Goal: Contribute content: Add original content to the website for others to see

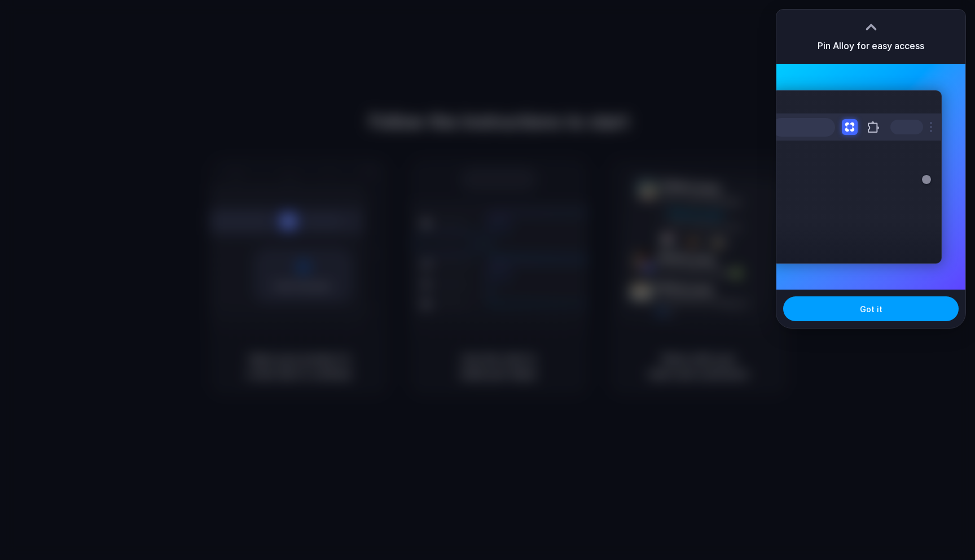
click at [820, 303] on button "Got it" at bounding box center [870, 308] width 175 height 25
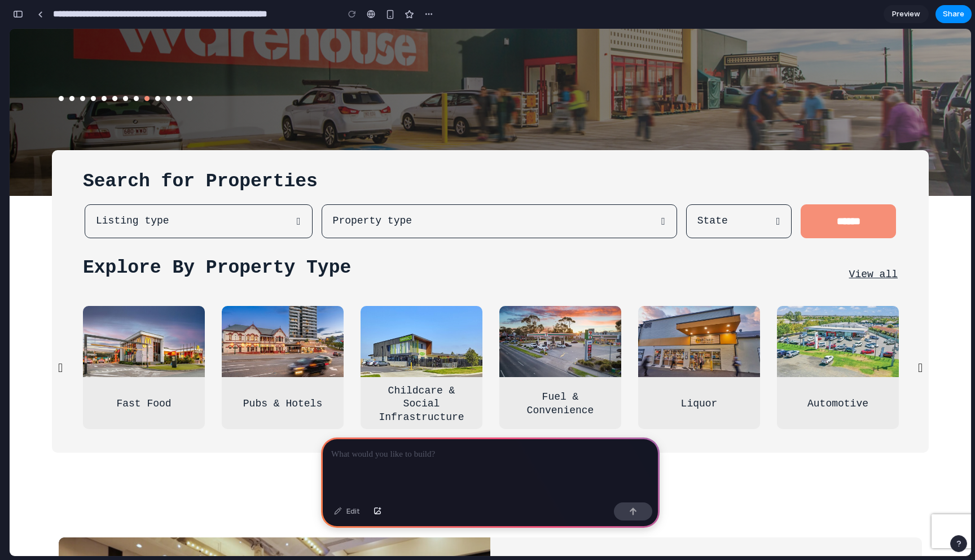
scroll to position [442, 0]
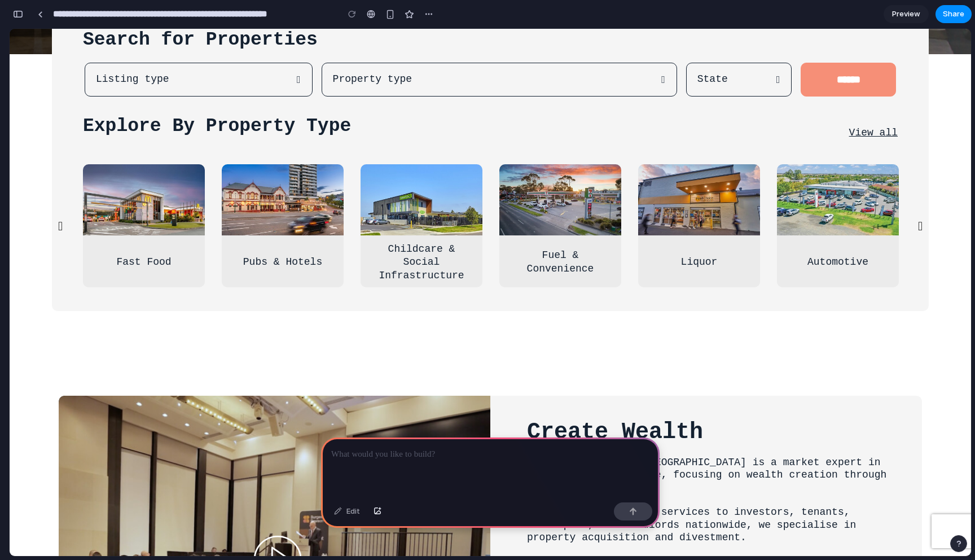
click at [916, 226] on button "Next" at bounding box center [919, 225] width 11 height 20
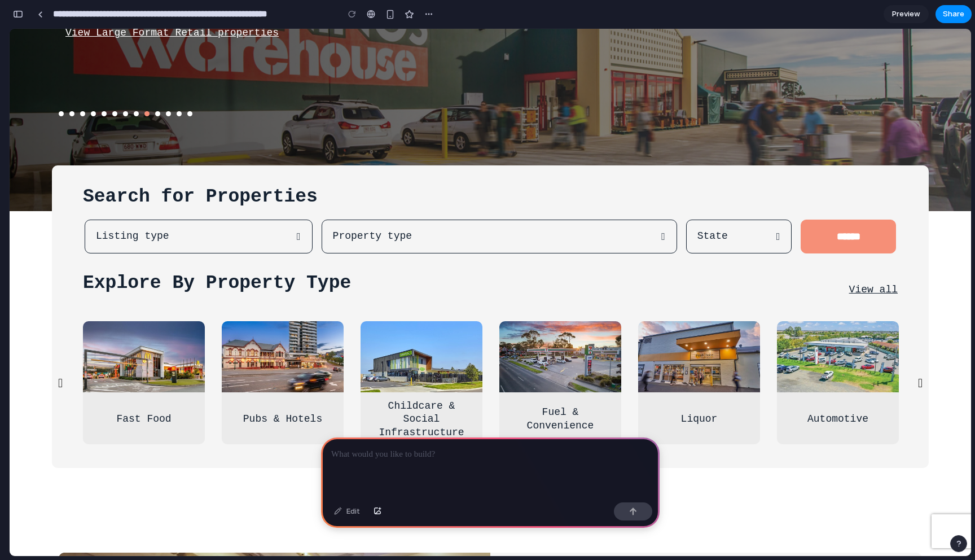
scroll to position [0, 0]
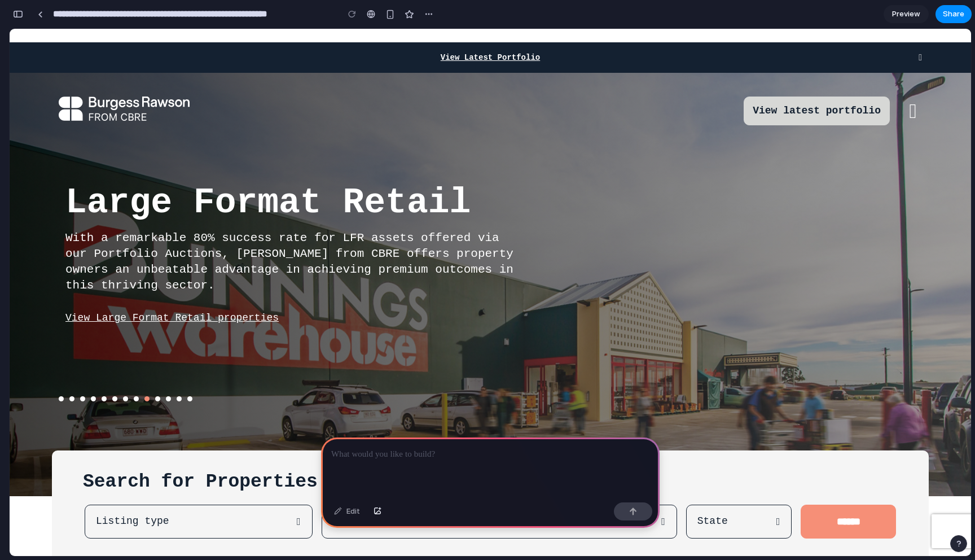
click at [254, 148] on picture at bounding box center [497, 284] width 975 height 423
click at [19, 18] on button "button" at bounding box center [18, 14] width 18 height 18
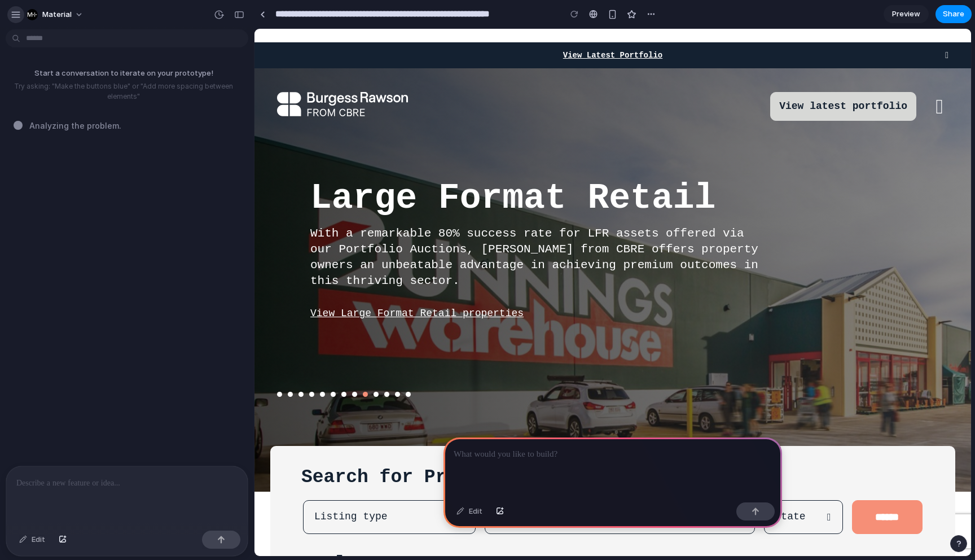
click at [13, 15] on div "button" at bounding box center [16, 15] width 10 height 10
click at [11, 21] on button "button" at bounding box center [15, 14] width 17 height 17
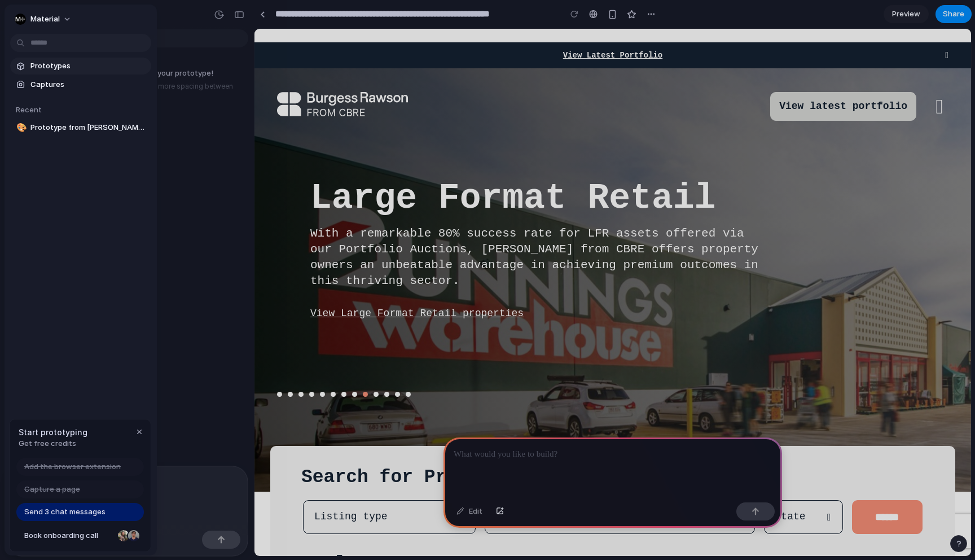
click at [28, 61] on link "Prototypes" at bounding box center [80, 66] width 141 height 17
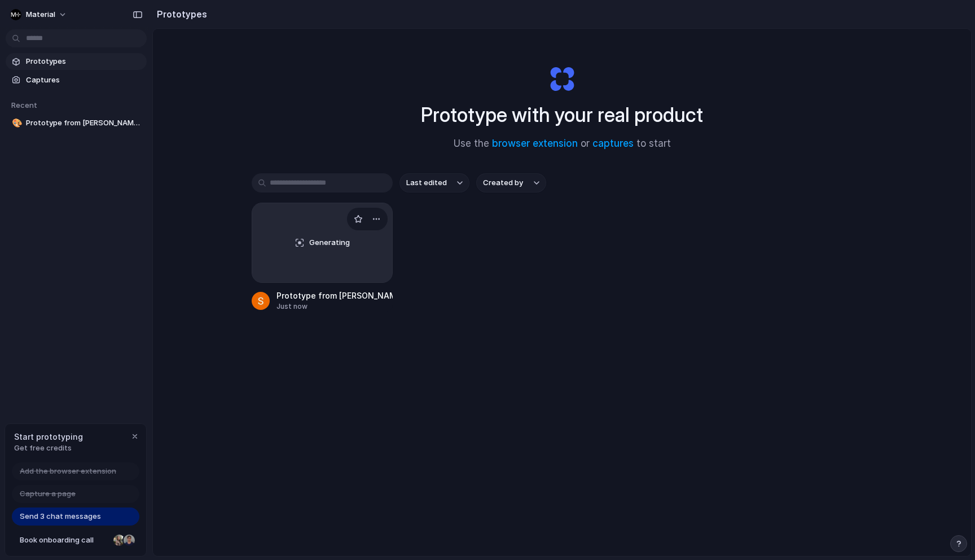
click at [363, 259] on div "Generating" at bounding box center [322, 242] width 140 height 79
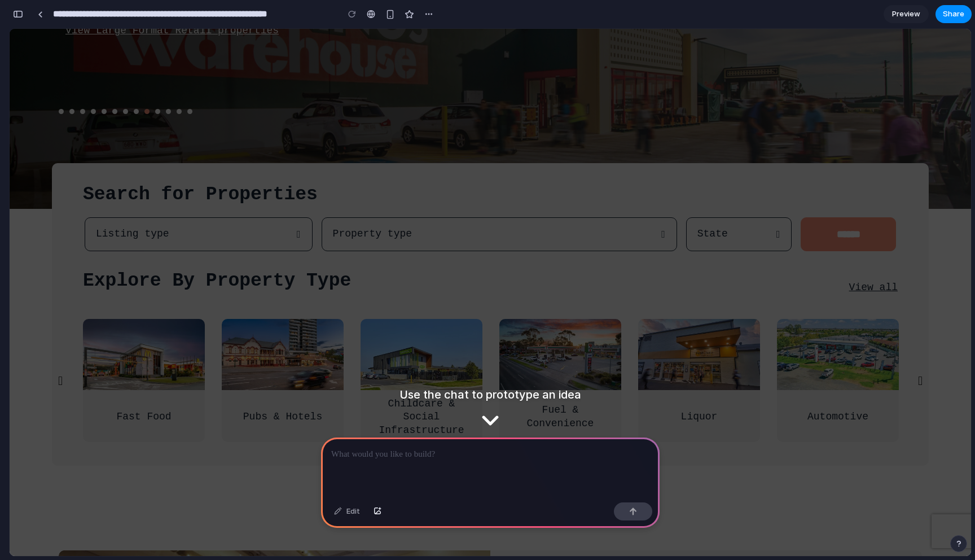
scroll to position [276, 0]
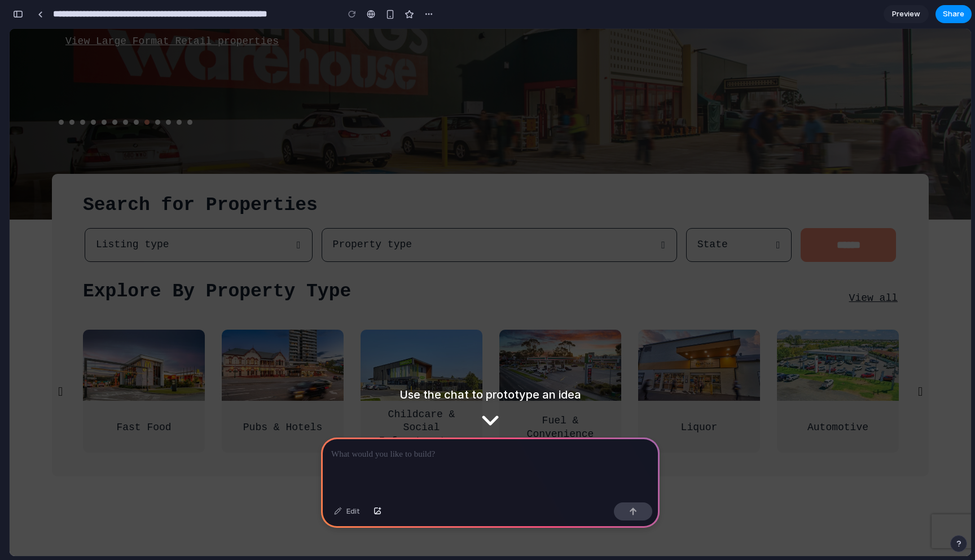
click at [496, 418] on div "Fuel & Convenience" at bounding box center [560, 390] width 139 height 123
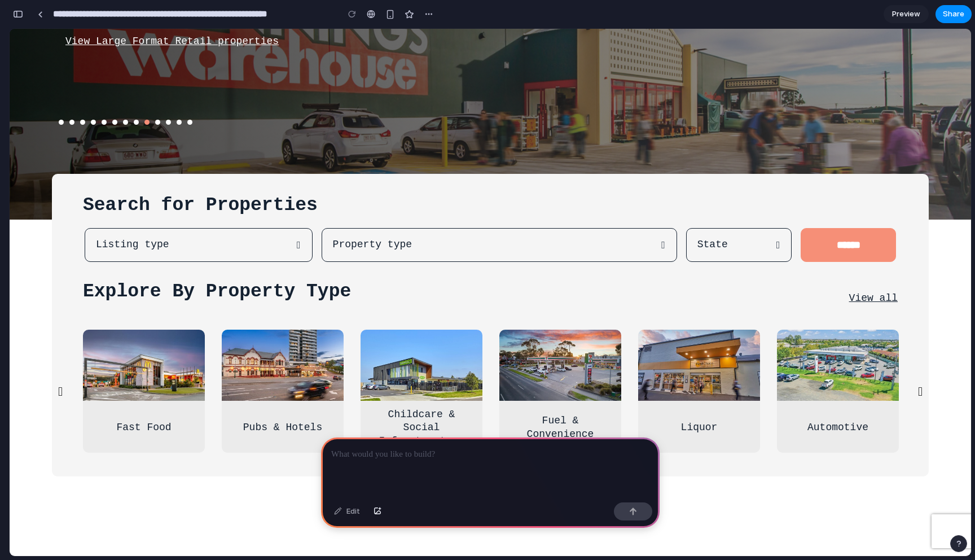
click at [476, 463] on div at bounding box center [490, 467] width 338 height 60
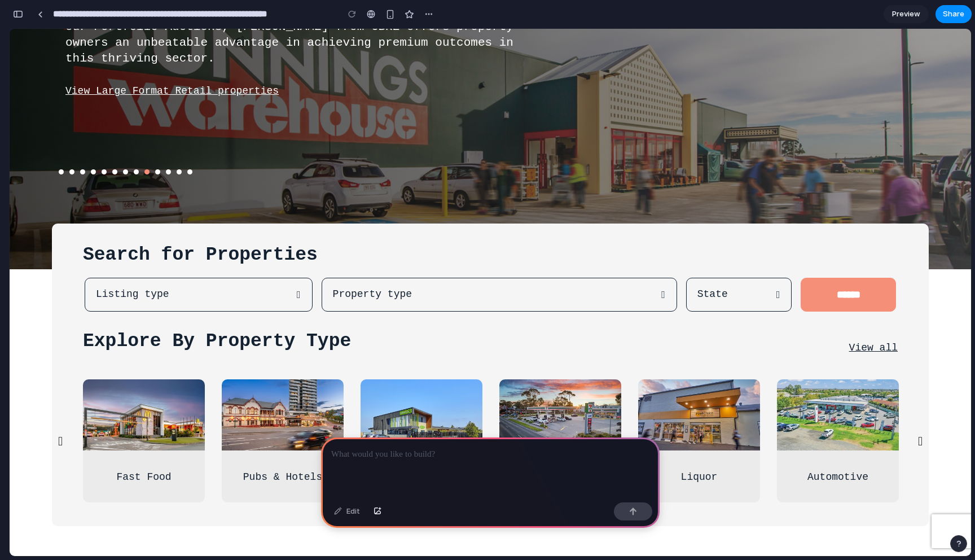
scroll to position [360, 0]
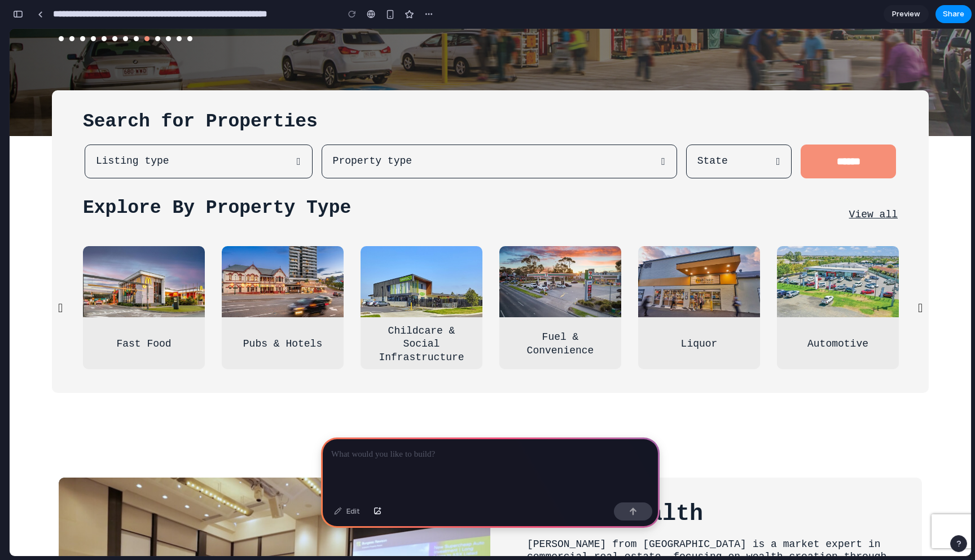
click at [165, 310] on img at bounding box center [144, 281] width 129 height 75
click at [226, 161] on span "Listing type" at bounding box center [192, 160] width 193 height 21
click at [429, 162] on span "Property type" at bounding box center [493, 160] width 321 height 21
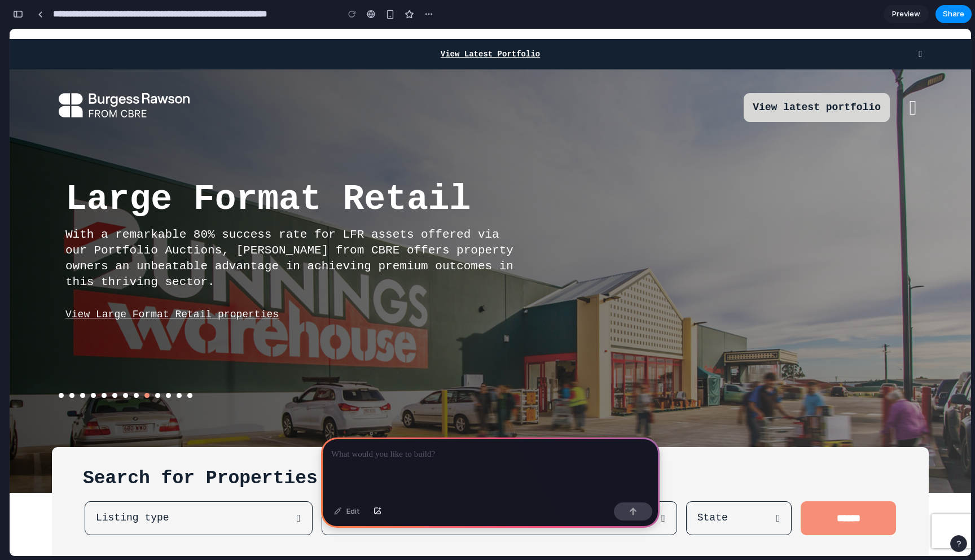
scroll to position [0, 0]
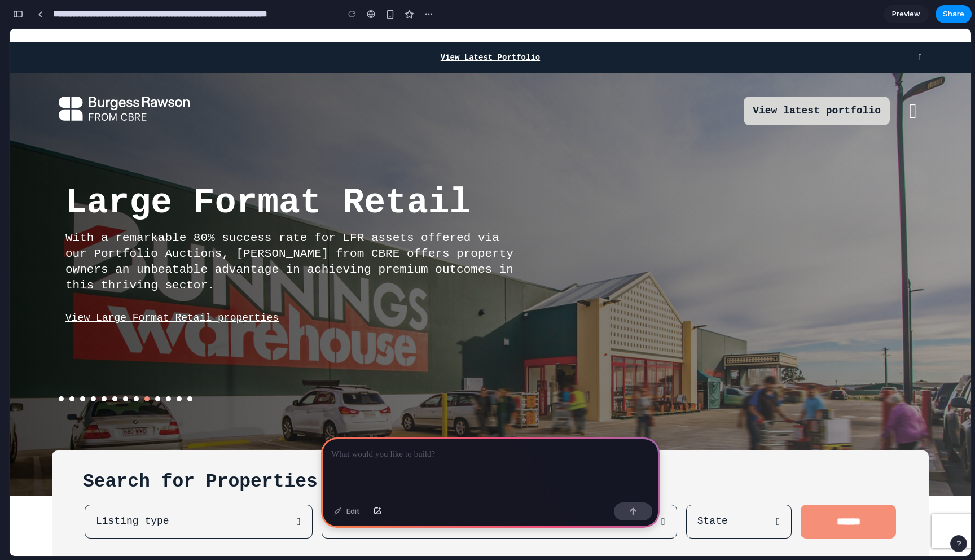
click at [22, 15] on div "button" at bounding box center [18, 14] width 10 height 8
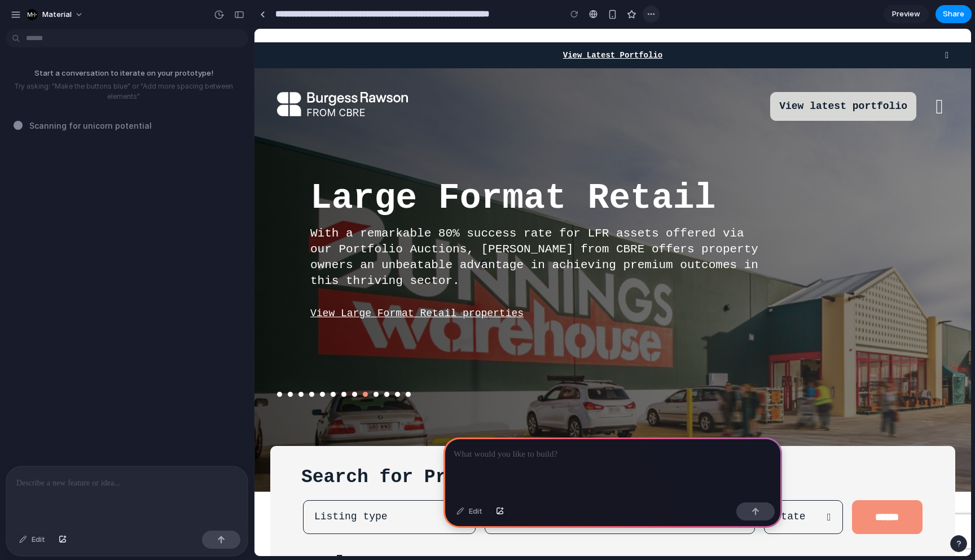
click at [657, 15] on button "button" at bounding box center [650, 14] width 17 height 17
click at [842, 10] on div "Duplicate Delete" at bounding box center [487, 280] width 975 height 560
click at [934, 14] on div "Preview Share" at bounding box center [927, 14] width 88 height 18
click at [909, 14] on span "Preview" at bounding box center [906, 13] width 28 height 11
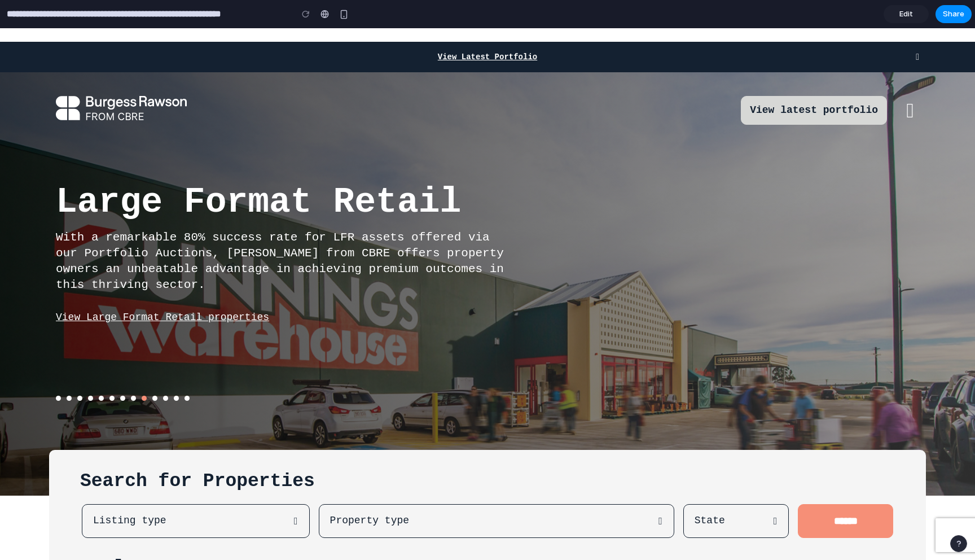
click at [901, 12] on span "Edit" at bounding box center [906, 13] width 14 height 11
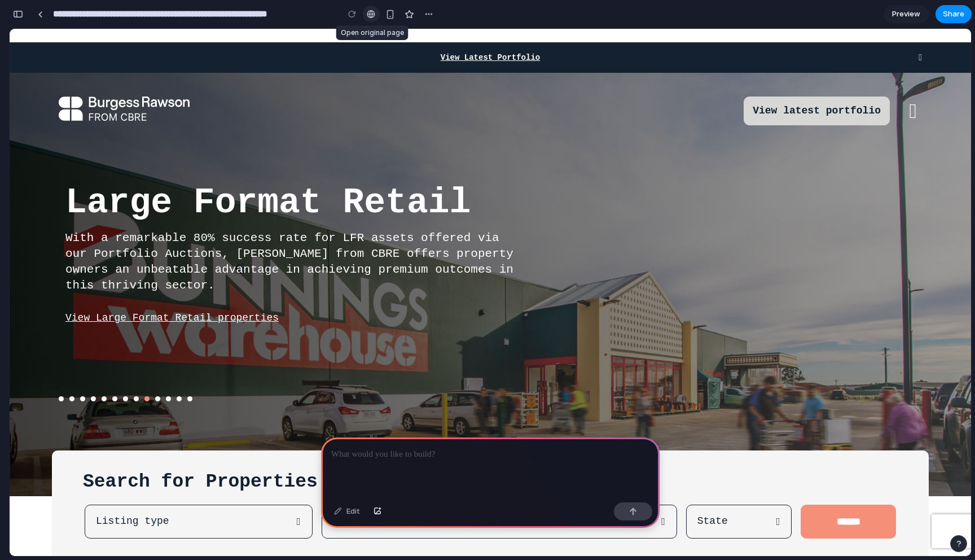
click at [369, 15] on div at bounding box center [371, 14] width 8 height 9
click at [443, 459] on p at bounding box center [490, 454] width 318 height 14
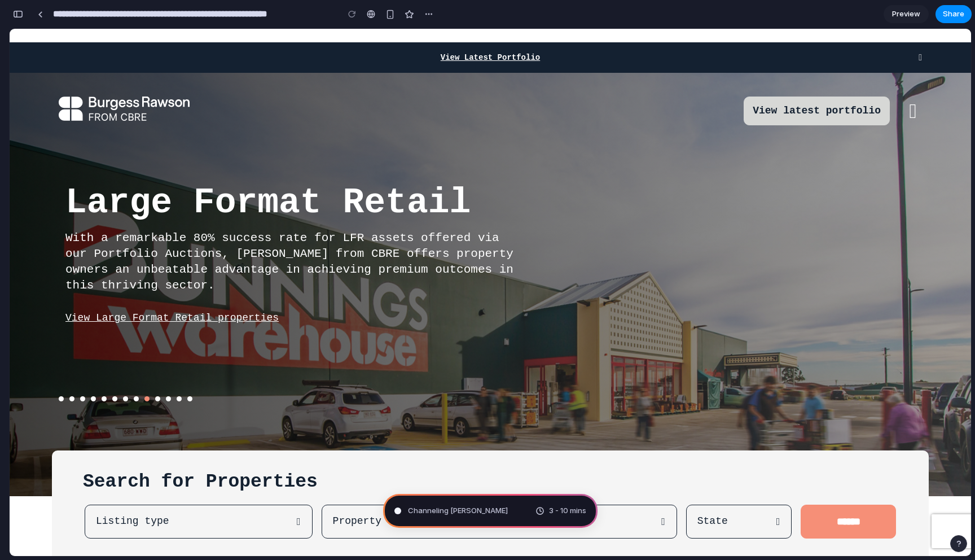
click at [472, 510] on span "Channeling Steve Jobs" at bounding box center [458, 510] width 100 height 11
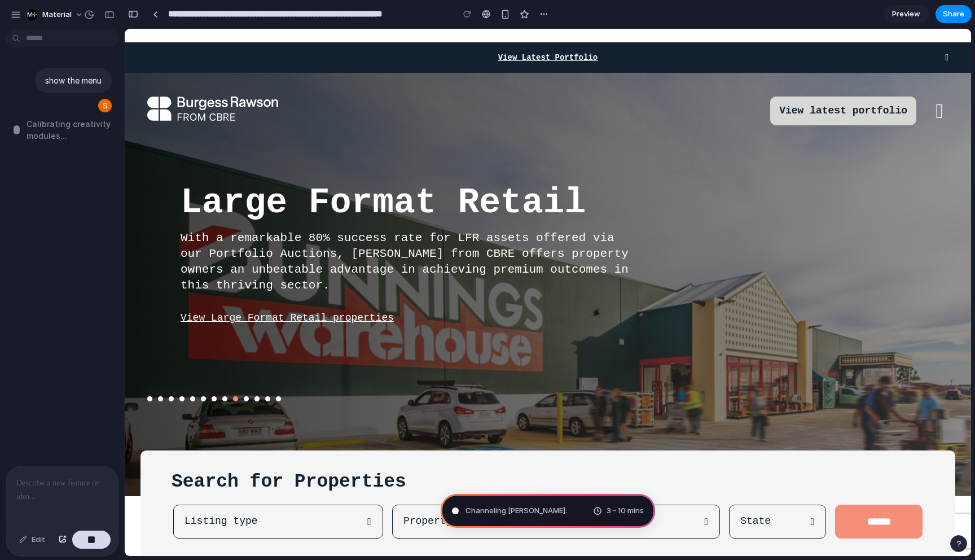
click at [69, 127] on span "Calibrating creativity modules ..." at bounding box center [72, 130] width 91 height 24
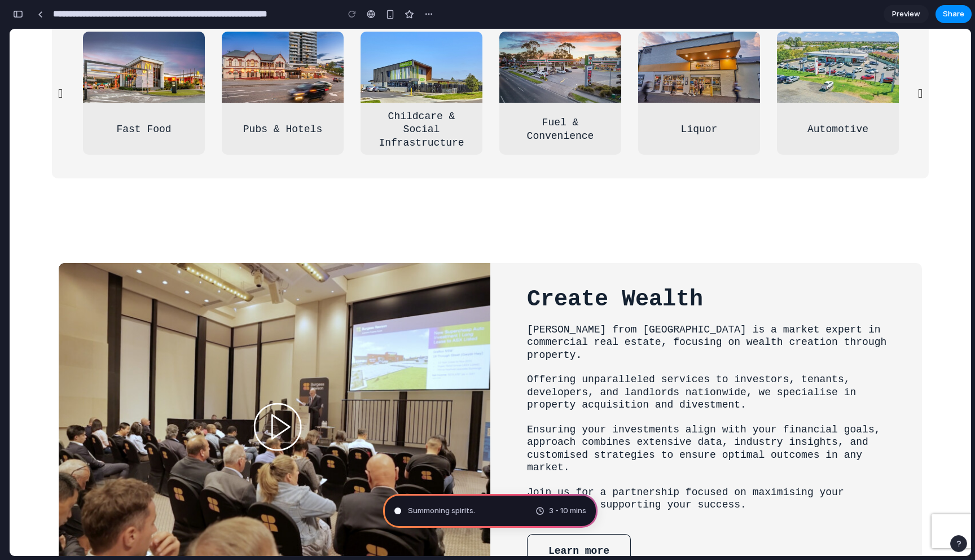
scroll to position [672, 0]
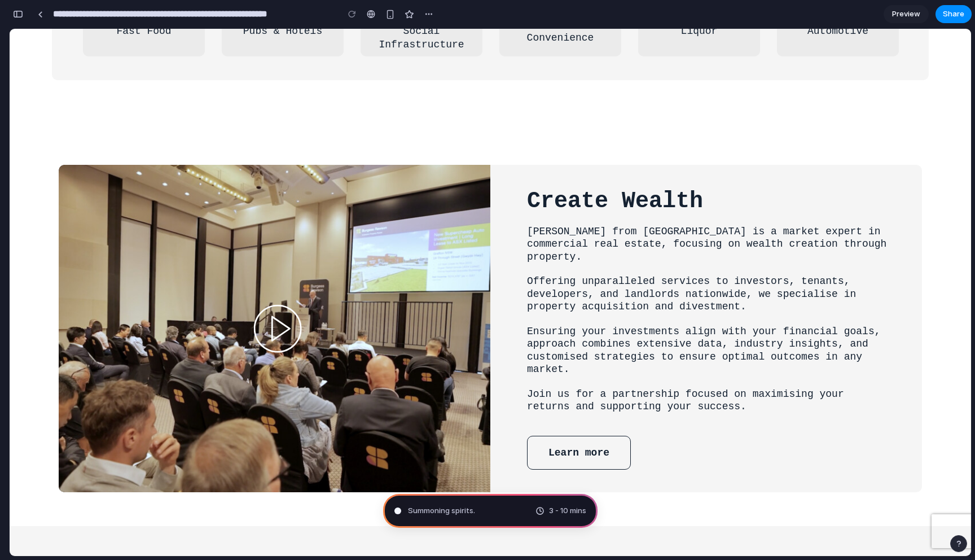
type input "**********"
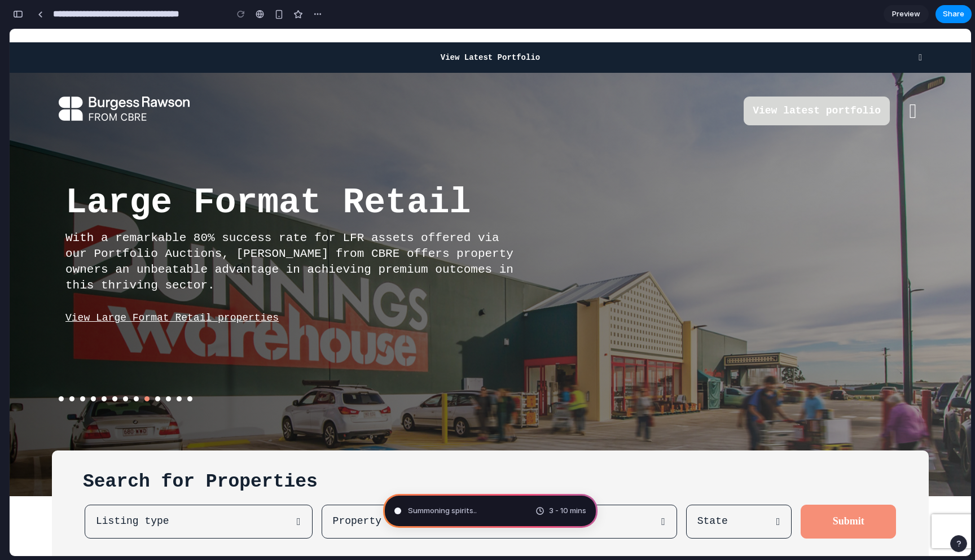
scroll to position [253, 0]
click at [918, 56] on icon at bounding box center [919, 57] width 3 height 9
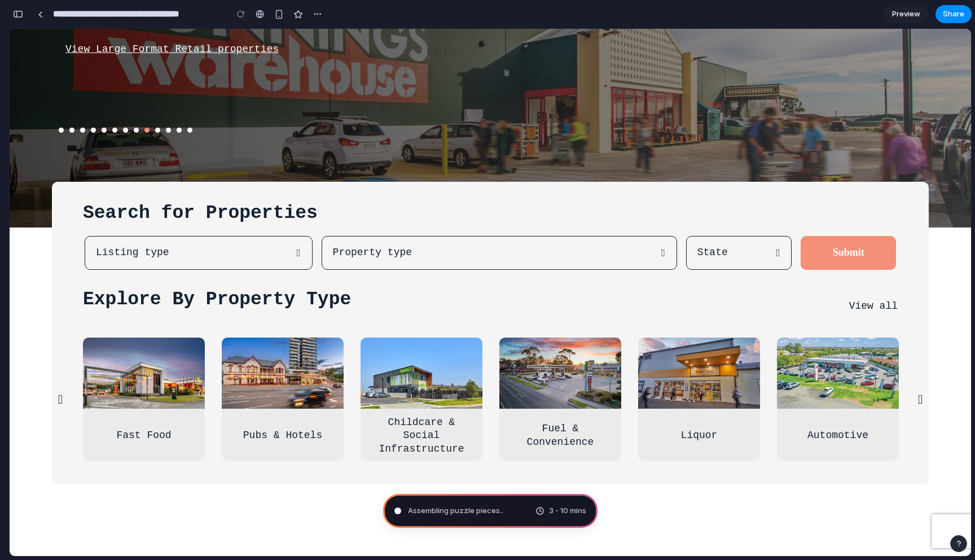
scroll to position [0, 0]
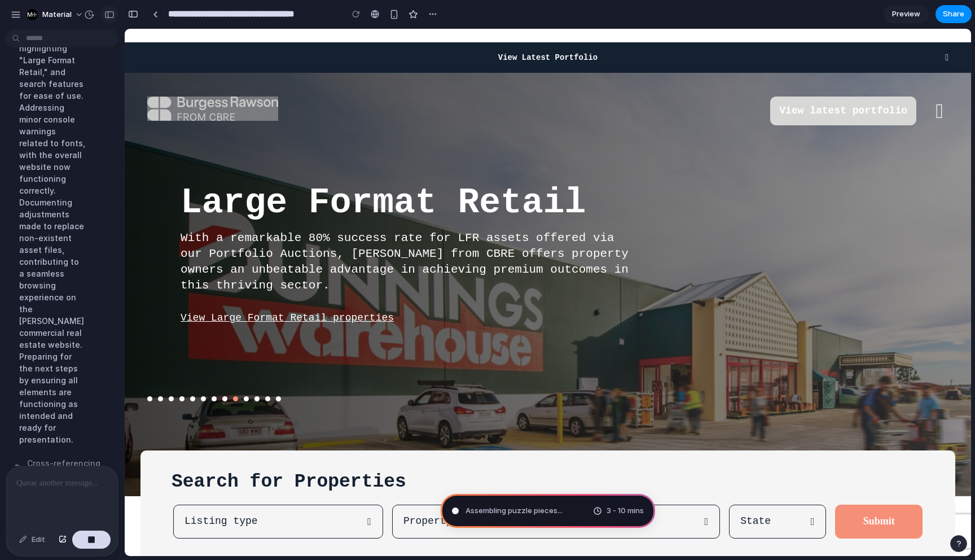
click at [108, 11] on div "button" at bounding box center [109, 15] width 10 height 8
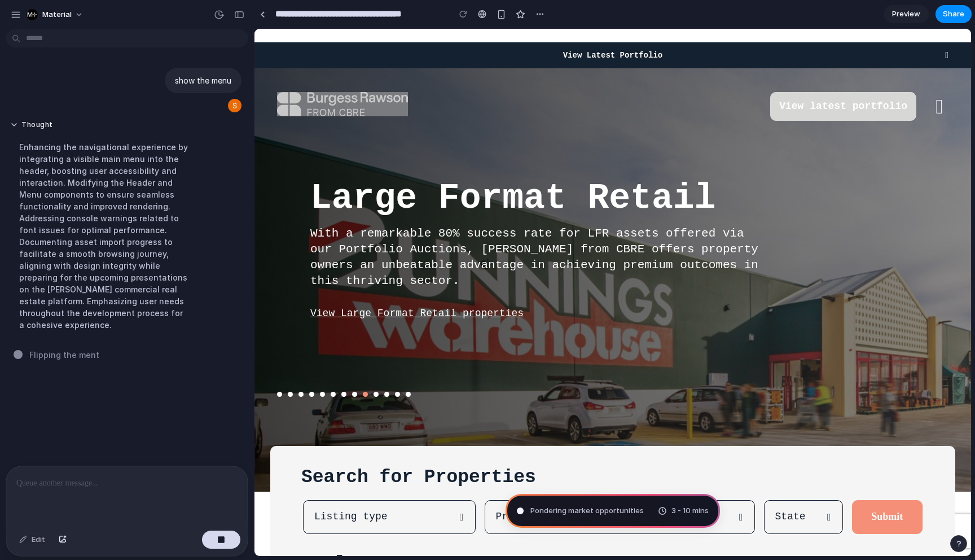
click at [92, 490] on div at bounding box center [126, 496] width 241 height 60
click at [262, 17] on link at bounding box center [262, 14] width 17 height 17
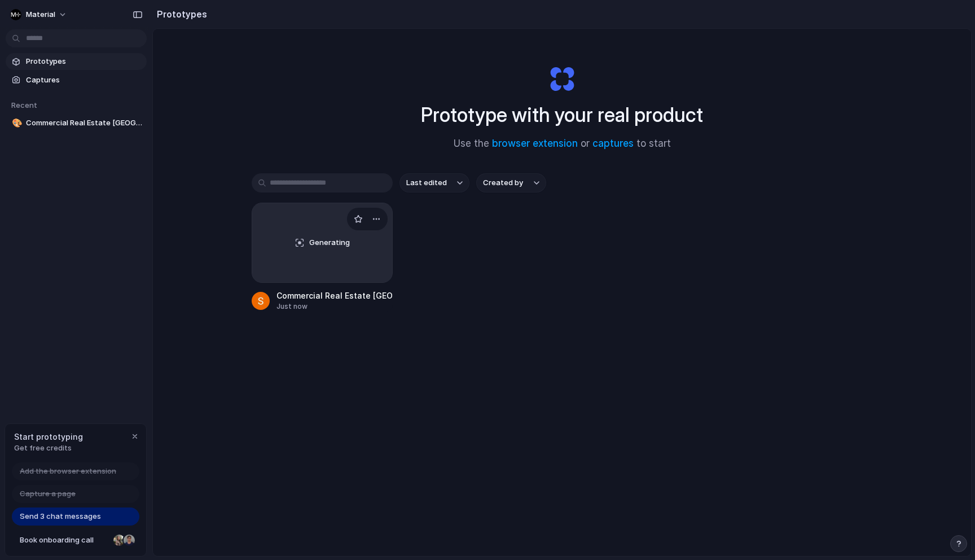
click at [318, 227] on div "Generating" at bounding box center [322, 242] width 140 height 79
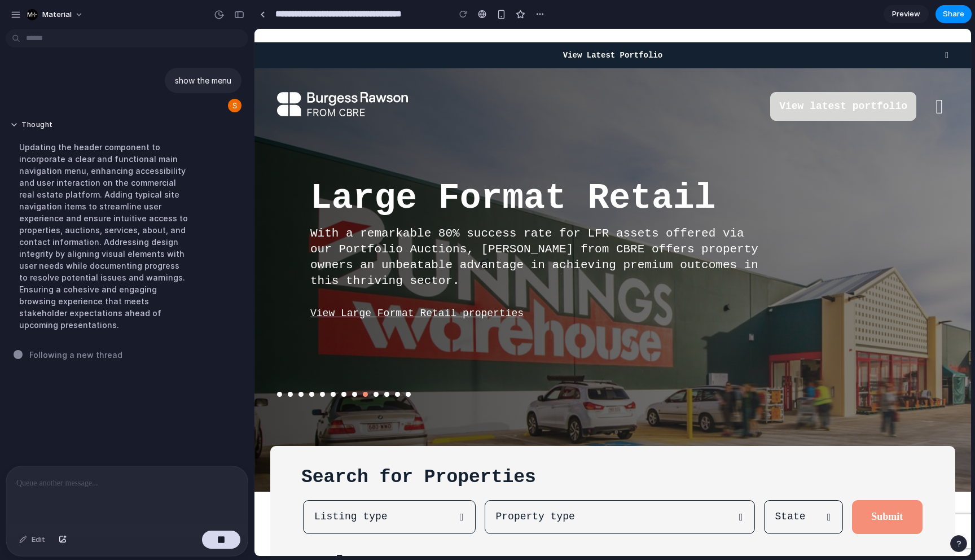
drag, startPoint x: 439, startPoint y: 230, endPoint x: 522, endPoint y: 302, distance: 109.5
click at [522, 302] on div "With a remarkable 80% success rate for LFR assets offered via our Portfolio Auc…" at bounding box center [538, 278] width 456 height 105
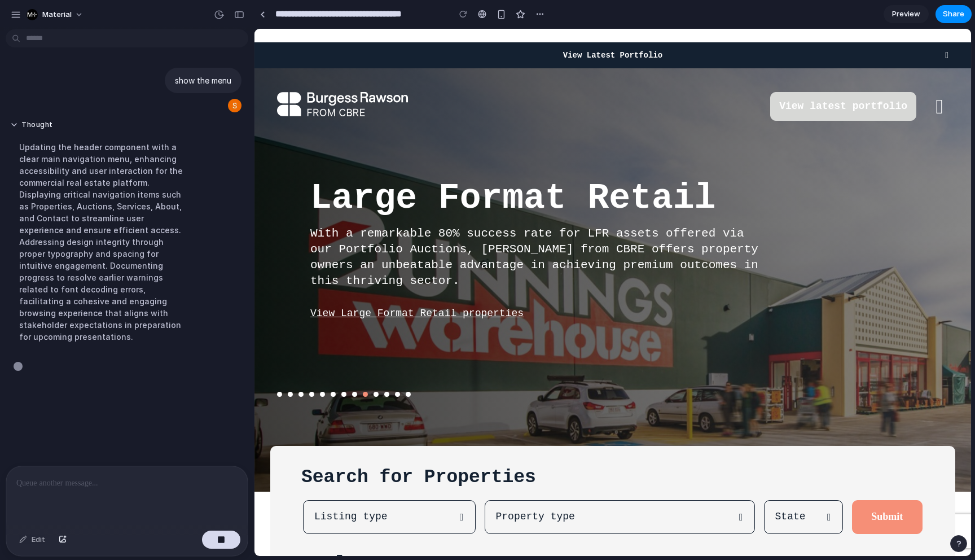
drag, startPoint x: 310, startPoint y: 232, endPoint x: 449, endPoint y: 281, distance: 147.7
click at [450, 282] on p "With a remarkable 80% success rate for LFR assets offered via our Portfolio Auc…" at bounding box center [538, 257] width 456 height 63
